Goal: Task Accomplishment & Management: Use online tool/utility

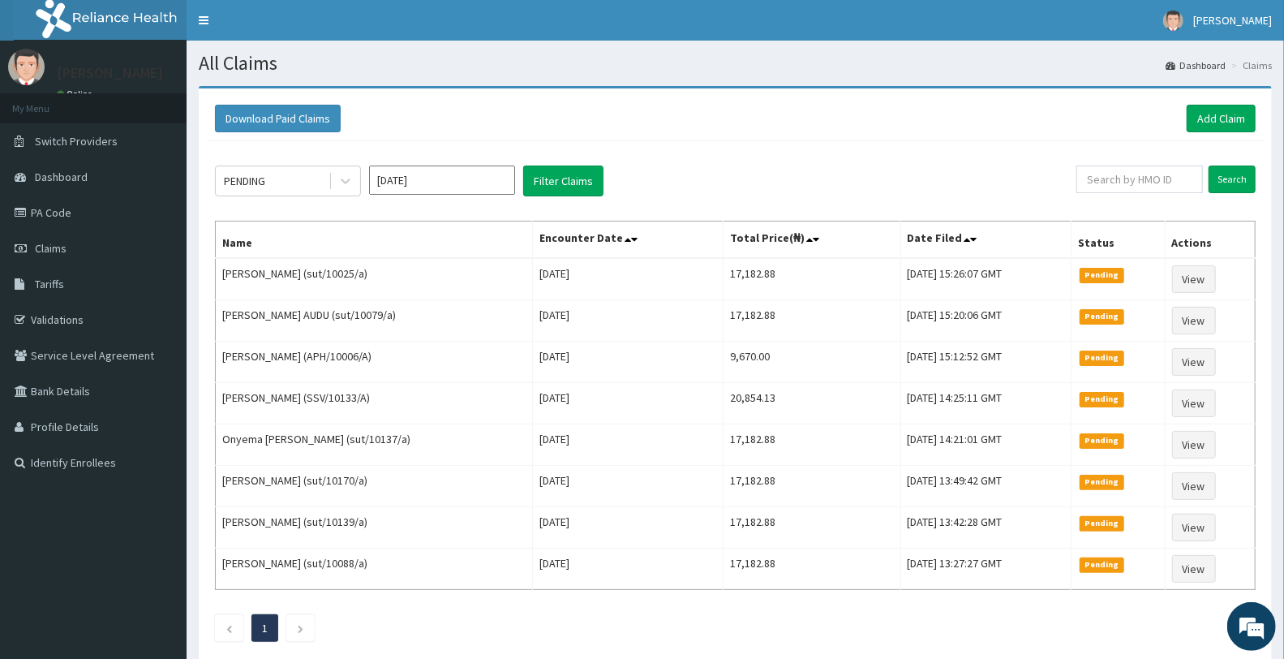
click at [1209, 119] on link "Add Claim" at bounding box center [1221, 119] width 69 height 28
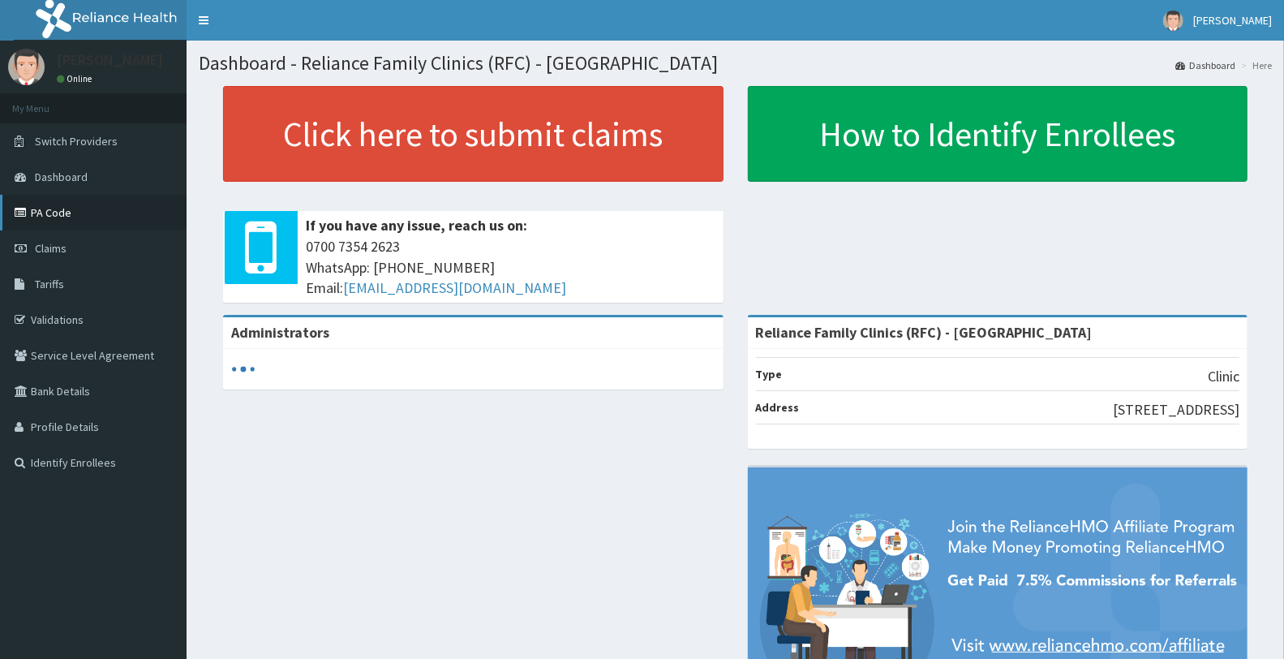
click at [58, 219] on link "PA Code" at bounding box center [93, 213] width 187 height 36
